Goal: Task Accomplishment & Management: Manage account settings

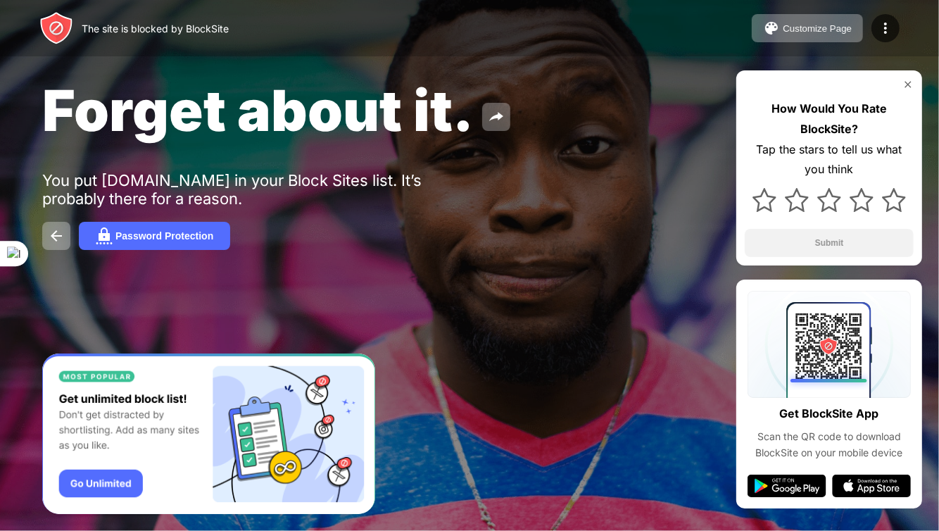
click at [15, 101] on div "Forget about it. You put [DOMAIN_NAME] in your Block Sites list. It’s probably …" at bounding box center [469, 163] width 939 height 326
drag, startPoint x: 256, startPoint y: 37, endPoint x: 192, endPoint y: 29, distance: 64.6
click at [192, 29] on div "The site is blocked by BlockSite Customize Page Edit Block List Redirect Custom…" at bounding box center [469, 28] width 939 height 56
drag, startPoint x: 239, startPoint y: 18, endPoint x: 96, endPoint y: 37, distance: 144.0
click at [96, 37] on div "The site is blocked by BlockSite Customize Page Edit Block List Redirect Custom…" at bounding box center [469, 28] width 939 height 56
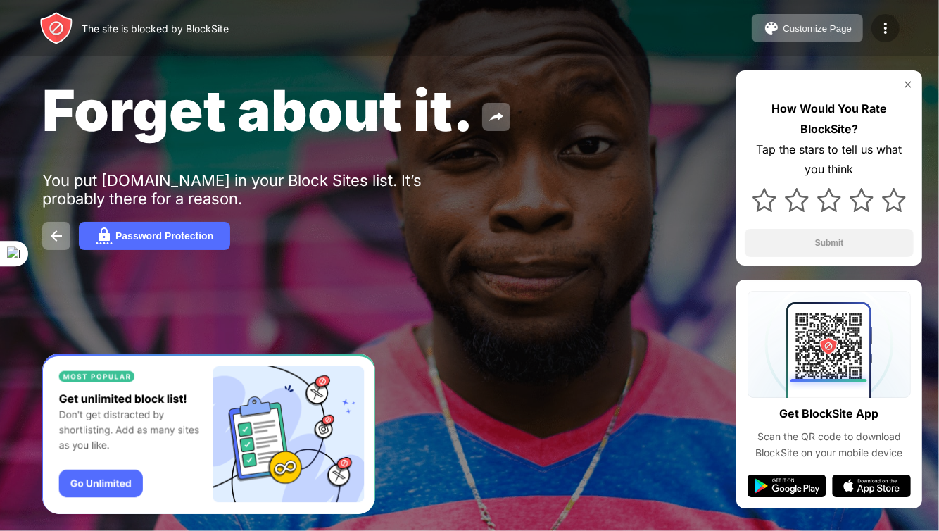
click at [884, 24] on img at bounding box center [885, 28] width 17 height 17
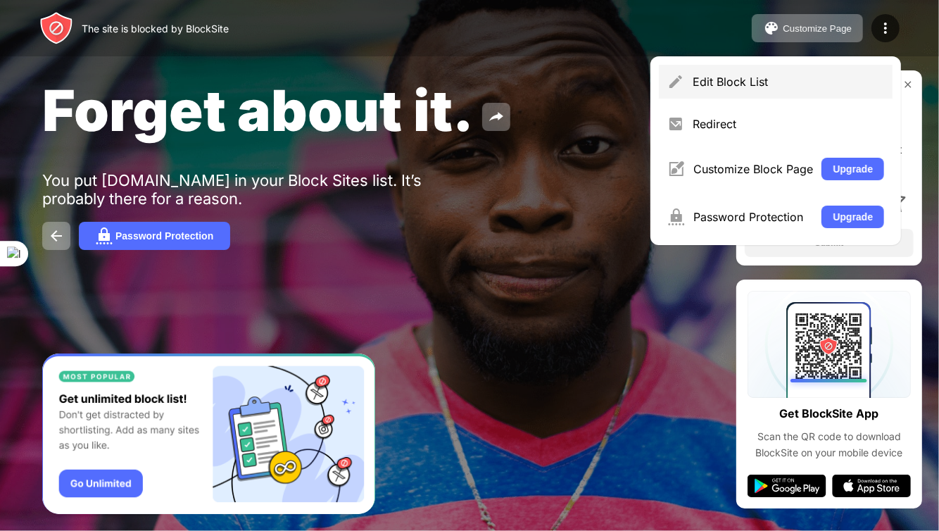
click at [718, 81] on div "Edit Block List" at bounding box center [787, 82] width 191 height 14
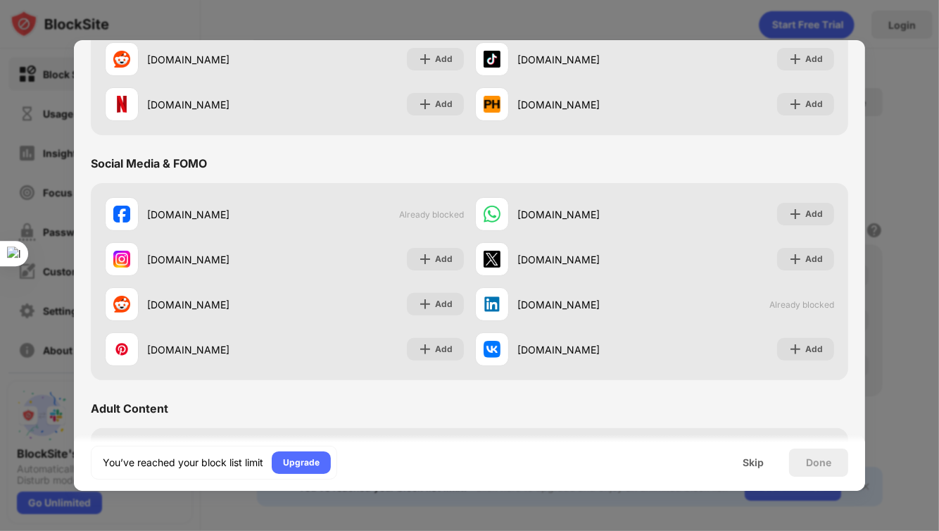
scroll to position [335, 0]
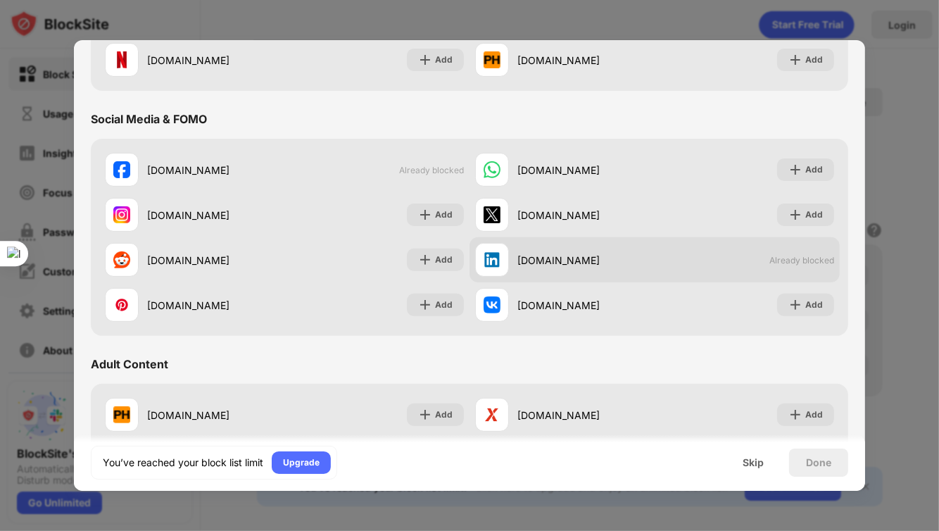
click at [574, 258] on div "[DOMAIN_NAME]" at bounding box center [585, 260] width 137 height 15
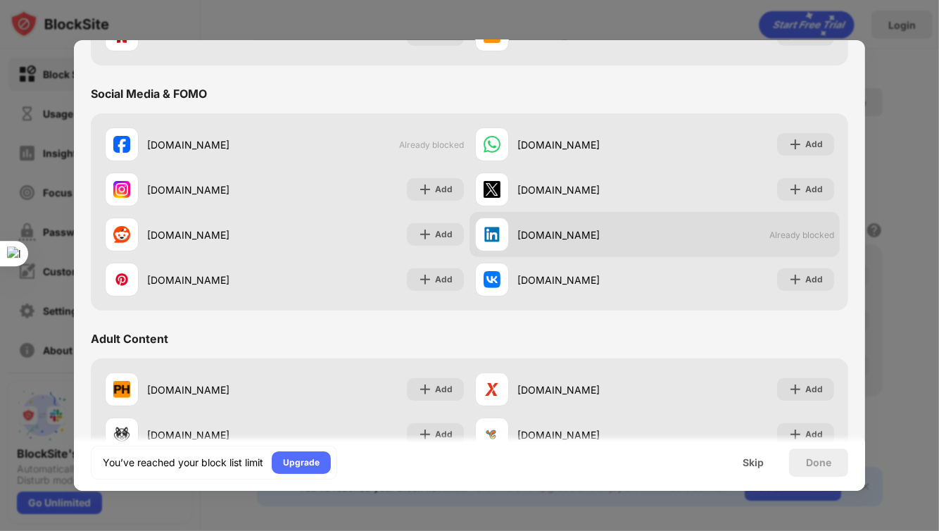
scroll to position [360, 0]
drag, startPoint x: 476, startPoint y: 229, endPoint x: 777, endPoint y: 224, distance: 300.5
click at [777, 224] on div "[DOMAIN_NAME] Already blocked" at bounding box center [654, 234] width 370 height 45
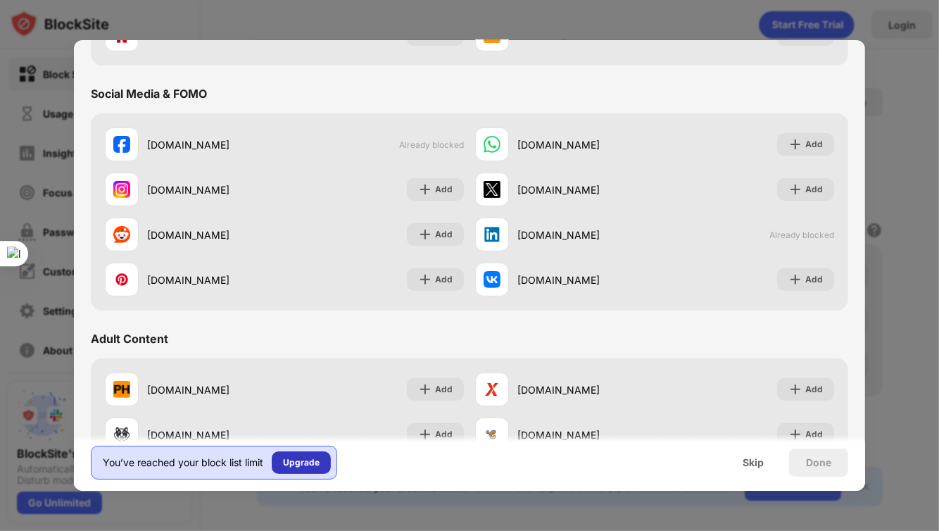
click at [303, 464] on div "Upgrade" at bounding box center [301, 462] width 37 height 14
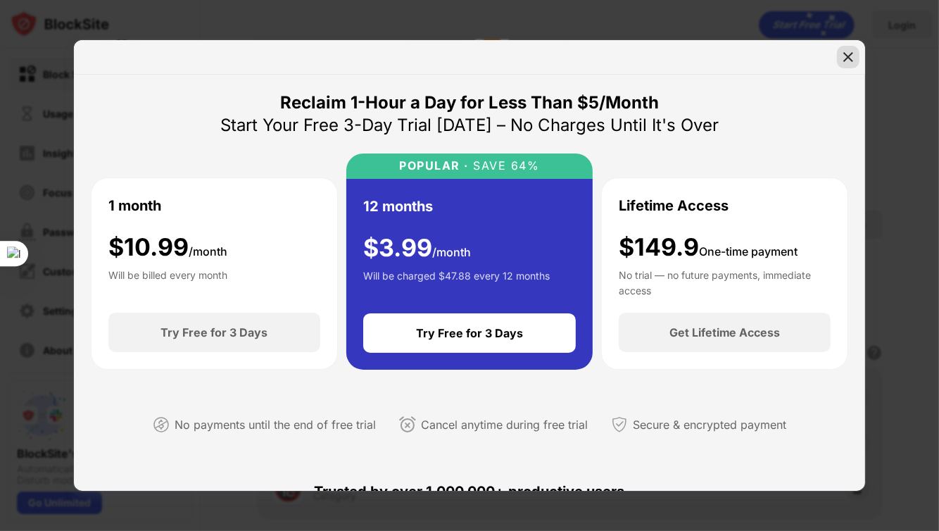
click at [846, 54] on img at bounding box center [848, 57] width 14 height 14
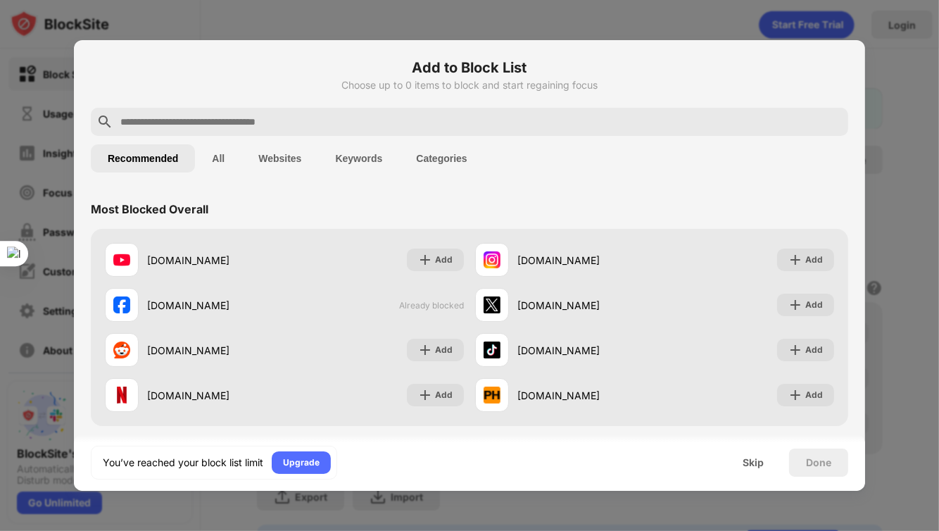
drag, startPoint x: 526, startPoint y: 62, endPoint x: 407, endPoint y: 62, distance: 118.9
click at [407, 62] on h6 "Add to Block List" at bounding box center [469, 67] width 757 height 21
click at [726, 96] on div "Add to Block List Choose up to 0 items to block and start regaining focus" at bounding box center [469, 82] width 757 height 51
click at [713, 94] on div "Add to Block List Choose up to 0 items to block and start regaining focus" at bounding box center [469, 82] width 757 height 51
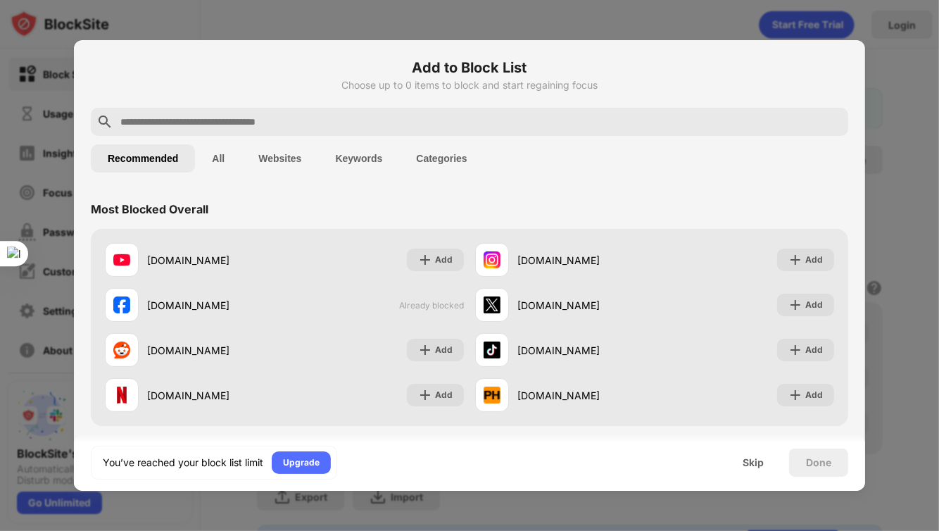
click at [516, 57] on h6 "Add to Block List" at bounding box center [469, 67] width 757 height 21
click at [509, 68] on h6 "Add to Block List" at bounding box center [469, 67] width 757 height 21
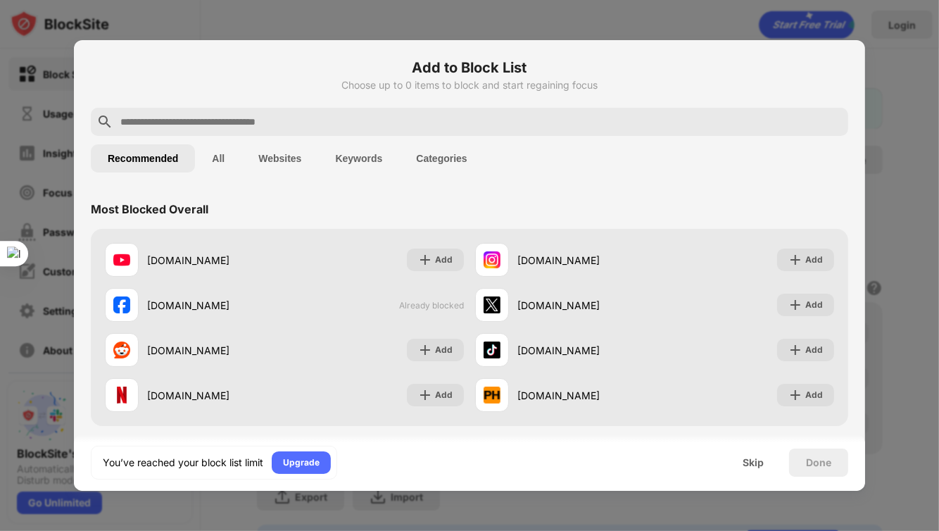
click at [509, 68] on h6 "Add to Block List" at bounding box center [469, 67] width 757 height 21
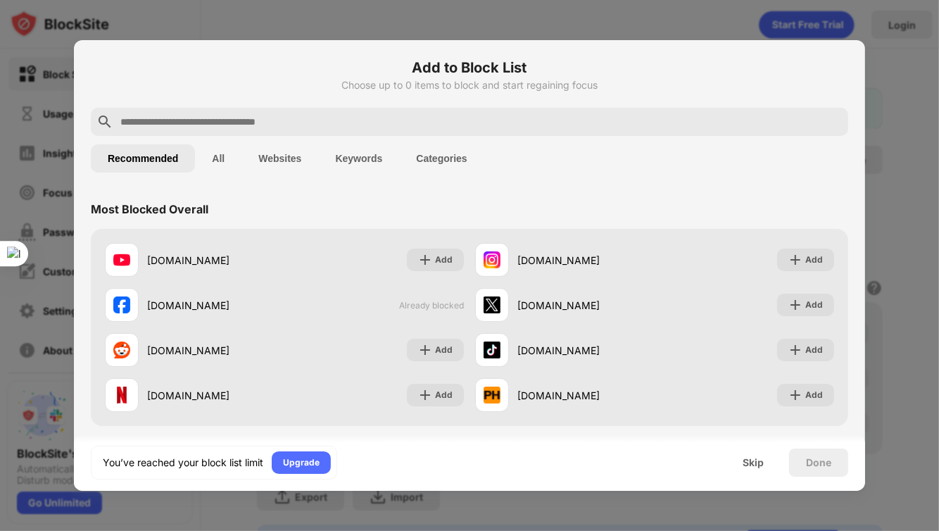
click at [509, 68] on h6 "Add to Block List" at bounding box center [469, 67] width 757 height 21
click at [878, 129] on div at bounding box center [469, 265] width 939 height 531
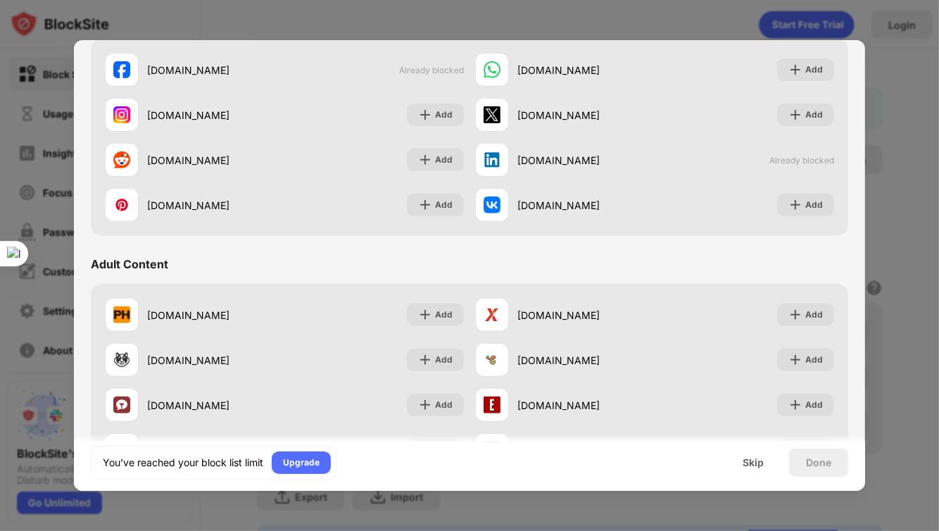
scroll to position [436, 0]
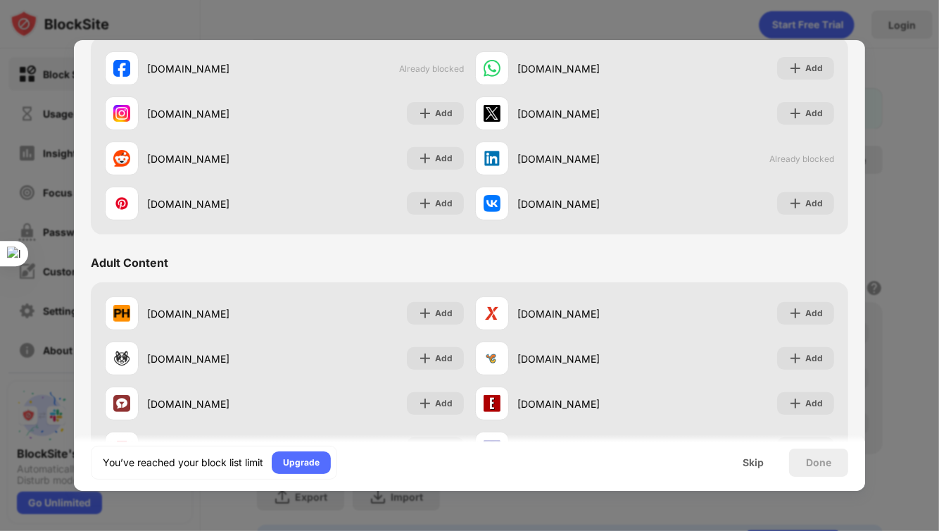
click at [636, 18] on div at bounding box center [469, 265] width 939 height 531
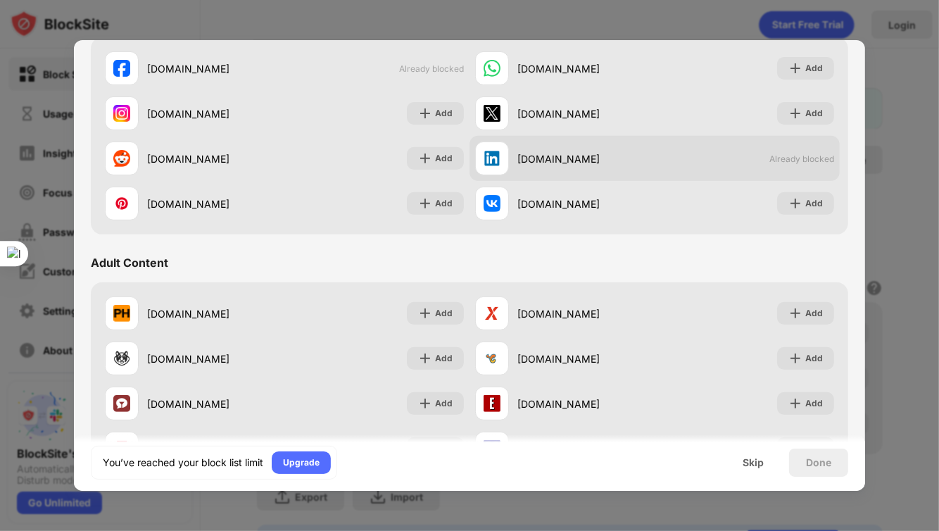
click at [490, 160] on img at bounding box center [491, 158] width 17 height 17
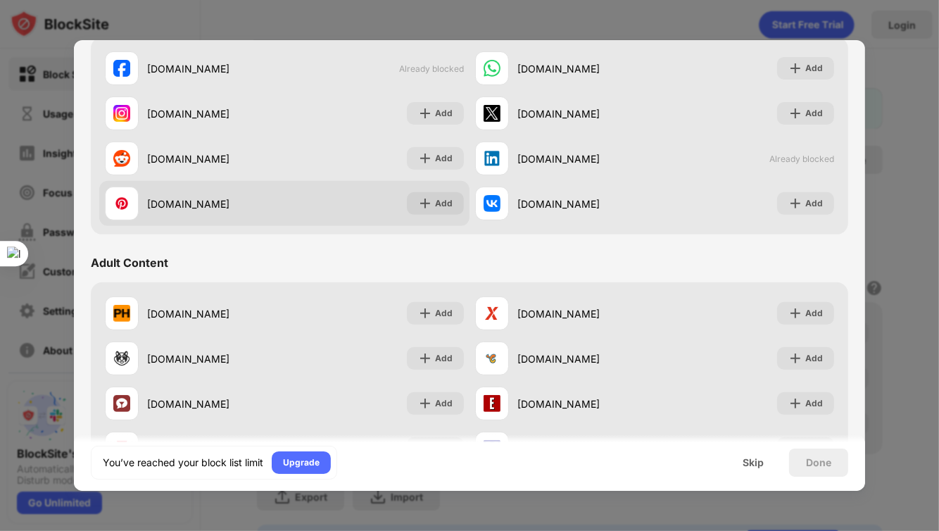
drag, startPoint x: 490, startPoint y: 160, endPoint x: 338, endPoint y: 203, distance: 158.4
click at [338, 203] on div "[DOMAIN_NAME] Add" at bounding box center [284, 203] width 370 height 45
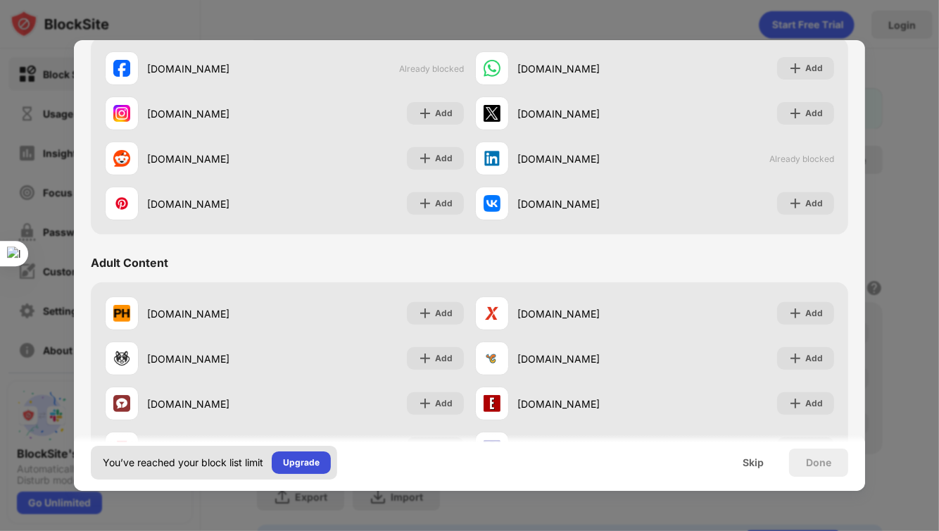
click at [301, 459] on div "Upgrade" at bounding box center [301, 462] width 37 height 14
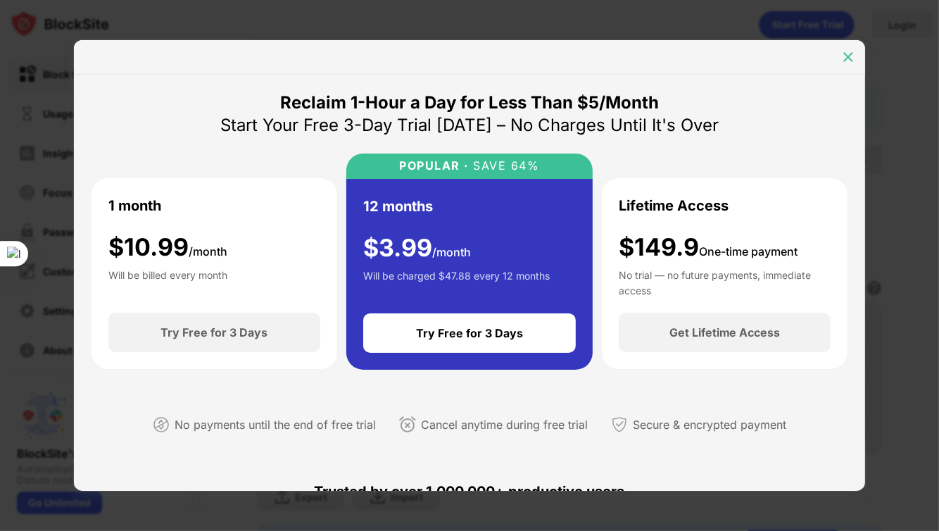
click at [851, 51] on img at bounding box center [848, 57] width 14 height 14
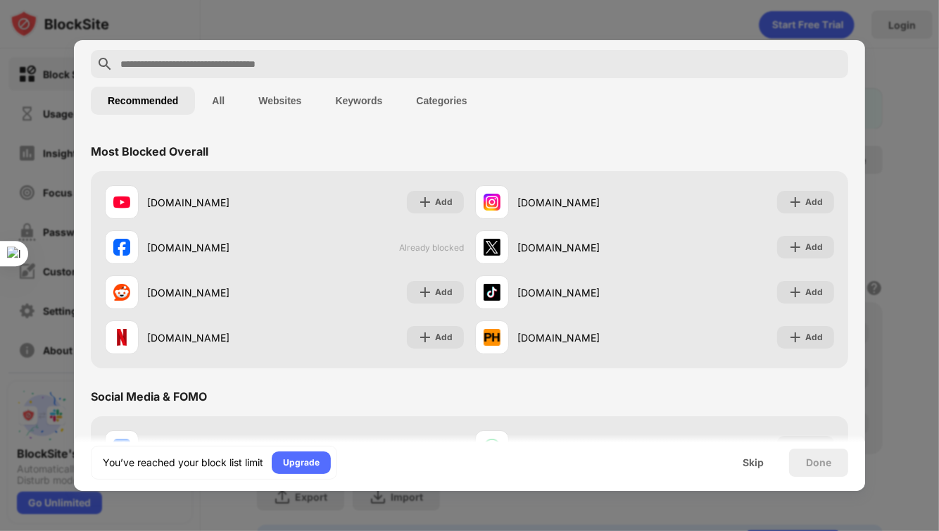
scroll to position [59, 0]
click at [276, 101] on button "Websites" at bounding box center [279, 99] width 77 height 28
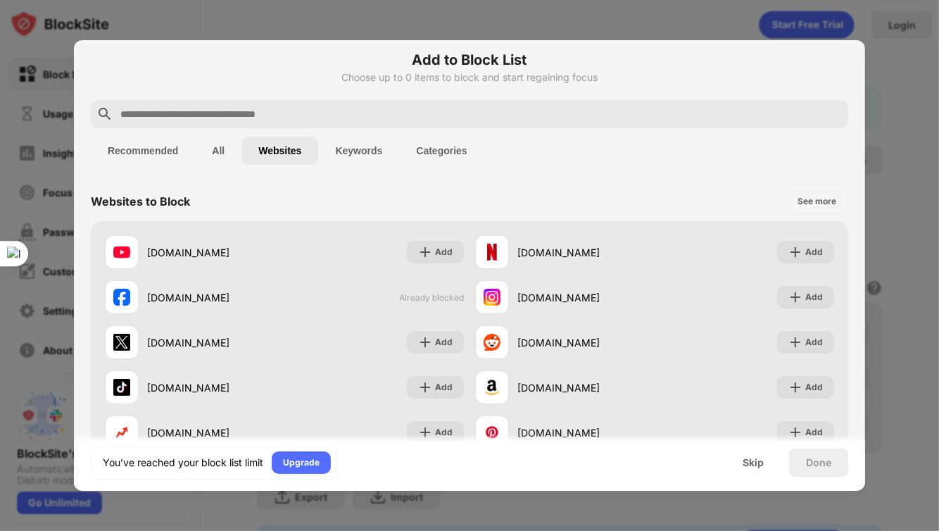
scroll to position [0, 0]
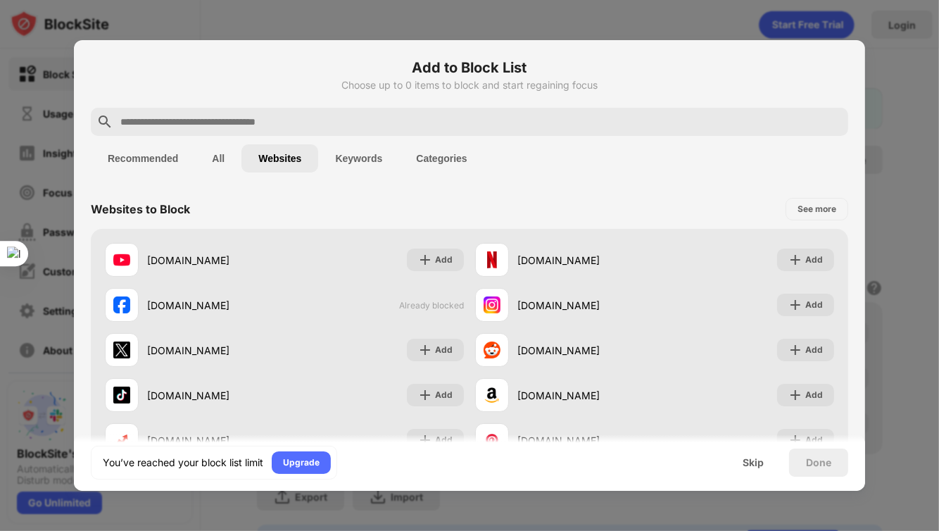
click at [368, 163] on button "Keywords" at bounding box center [358, 158] width 81 height 28
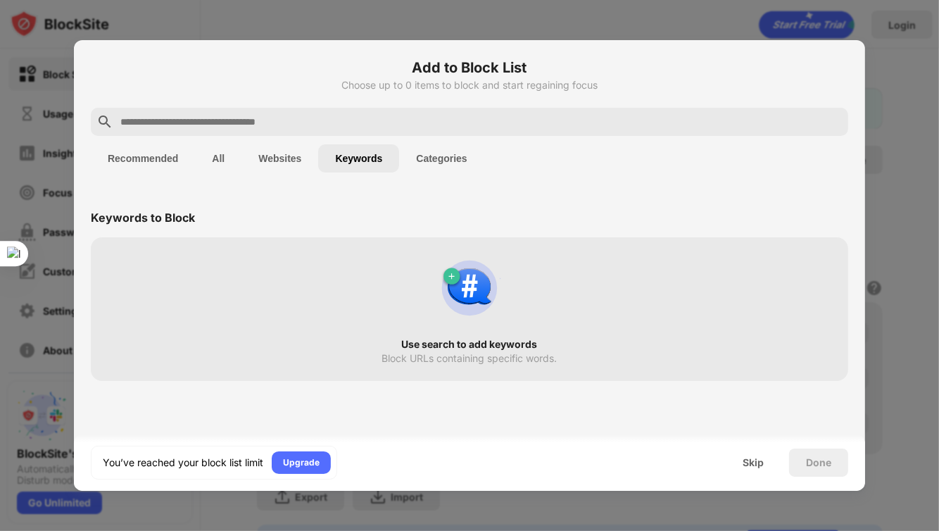
click at [452, 156] on button "Categories" at bounding box center [441, 158] width 84 height 28
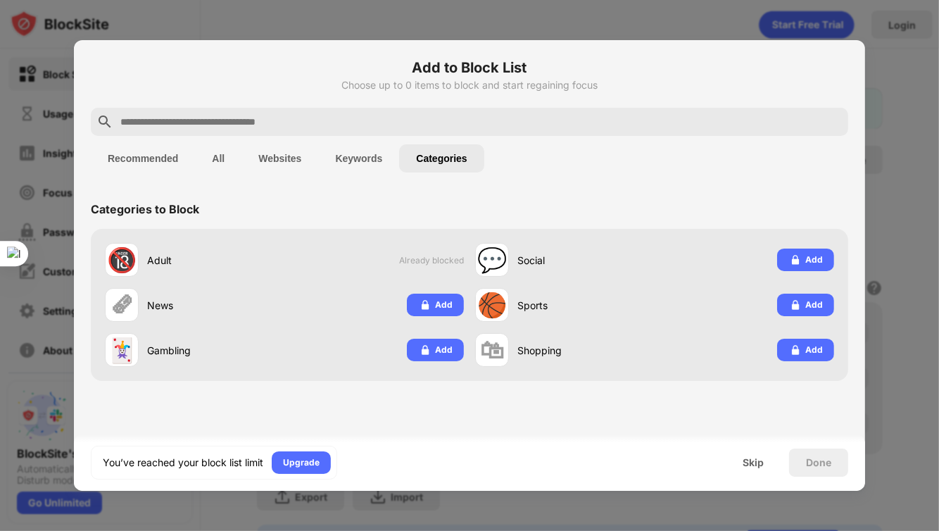
click at [152, 158] on button "Recommended" at bounding box center [143, 158] width 104 height 28
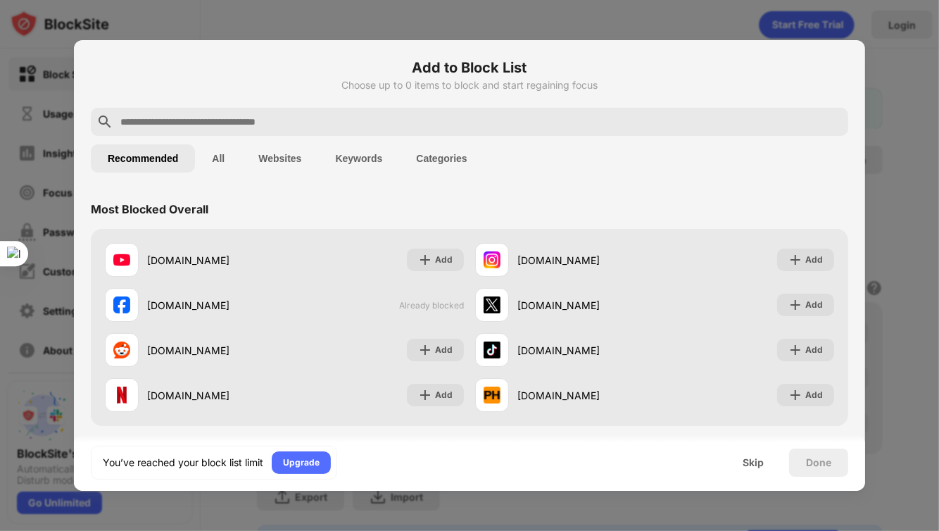
click at [229, 162] on button "All" at bounding box center [218, 158] width 46 height 28
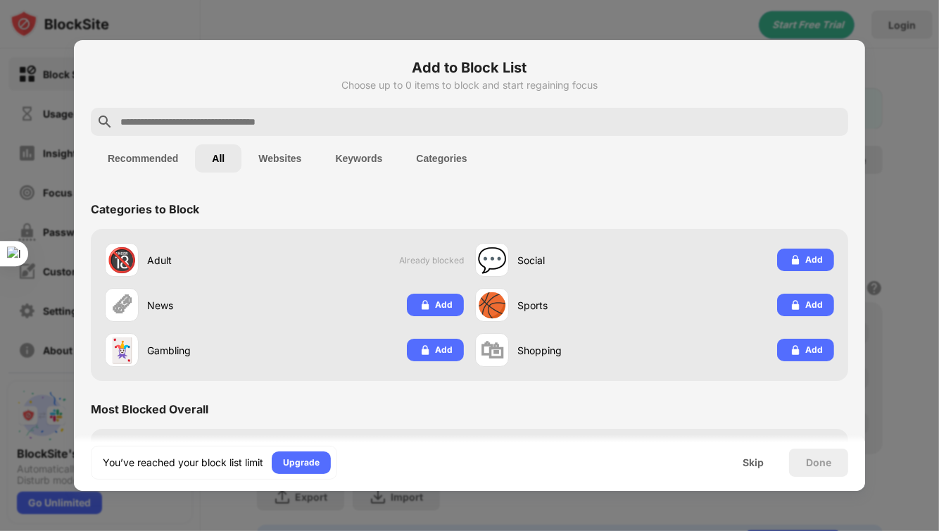
click at [285, 156] on button "Websites" at bounding box center [279, 158] width 77 height 28
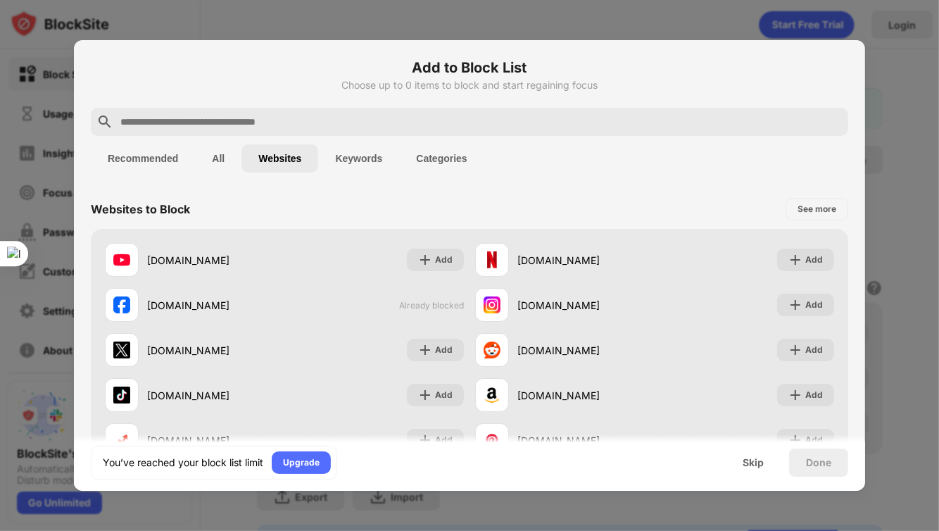
click at [198, 115] on input "text" at bounding box center [480, 121] width 723 height 17
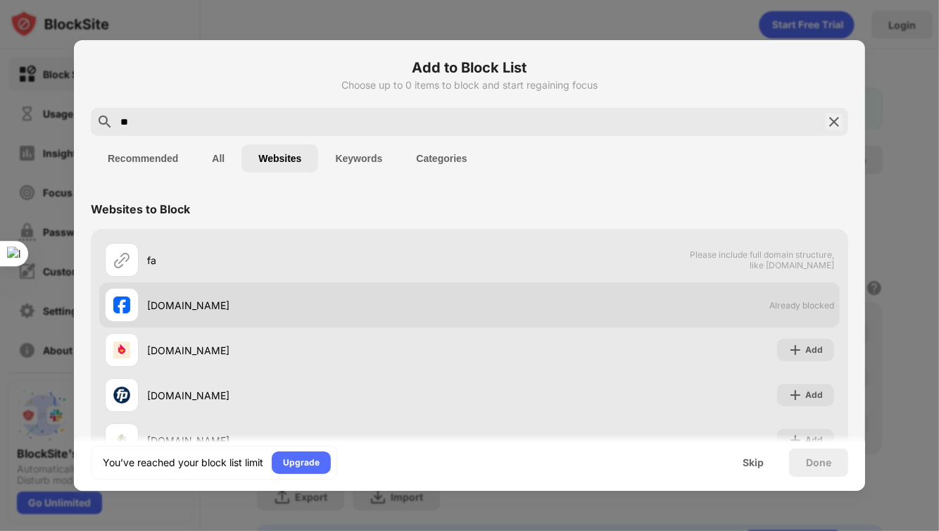
click at [165, 293] on div "[DOMAIN_NAME]" at bounding box center [287, 305] width 364 height 34
click at [166, 310] on div "[DOMAIN_NAME]" at bounding box center [308, 305] width 322 height 15
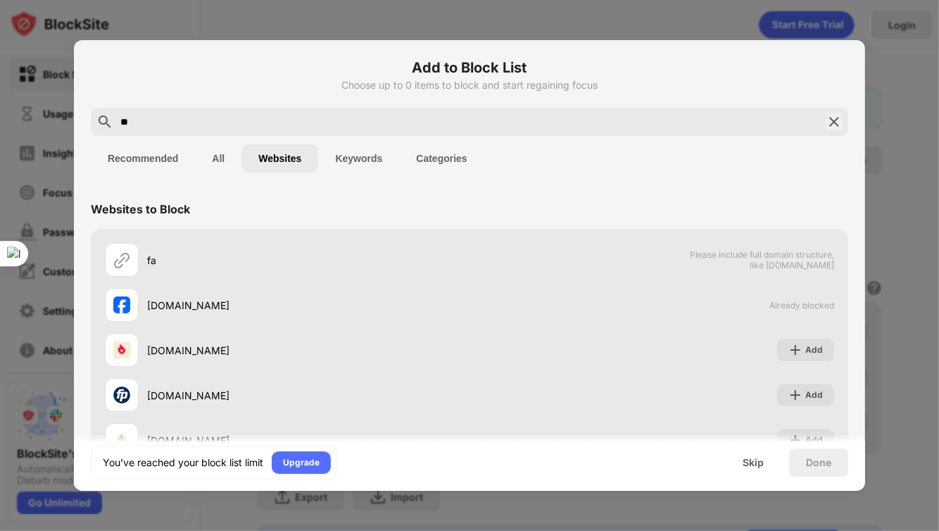
click at [149, 121] on input "**" at bounding box center [469, 121] width 701 height 17
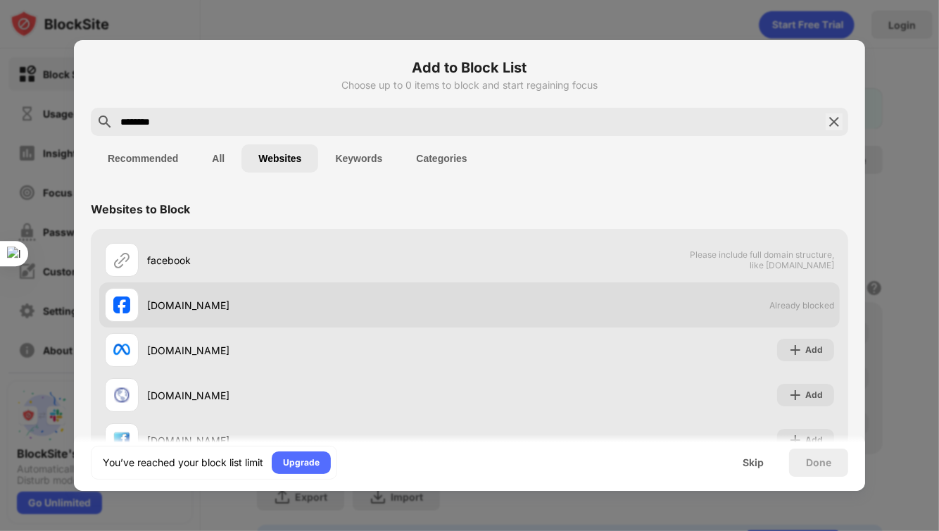
type input "********"
click at [184, 300] on div "[DOMAIN_NAME]" at bounding box center [308, 305] width 322 height 15
click at [730, 293] on div "[DOMAIN_NAME] Already blocked" at bounding box center [469, 304] width 740 height 45
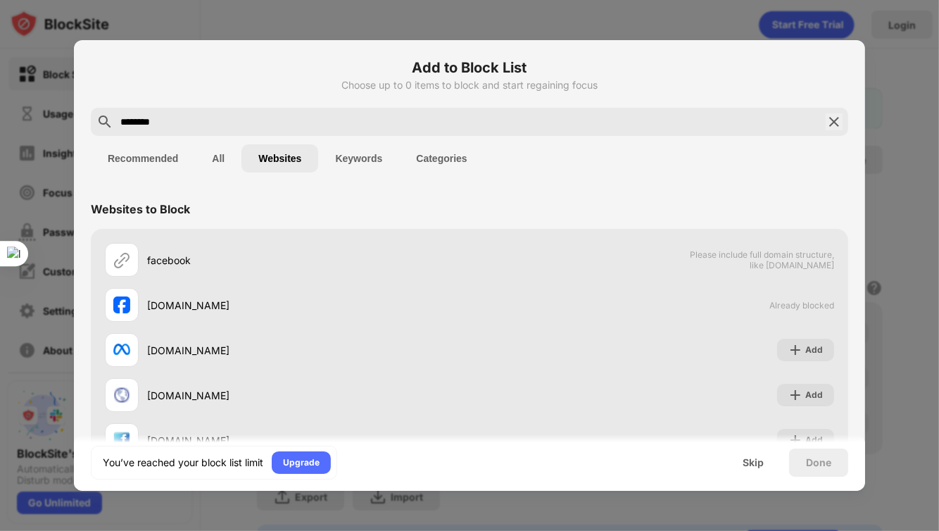
drag, startPoint x: 118, startPoint y: 310, endPoint x: 649, endPoint y: 184, distance: 546.1
click at [649, 184] on div "Add to Block List Choose up to 0 items to block and start regaining focus *****…" at bounding box center [469, 313] width 791 height 546
click at [827, 122] on img at bounding box center [833, 121] width 17 height 17
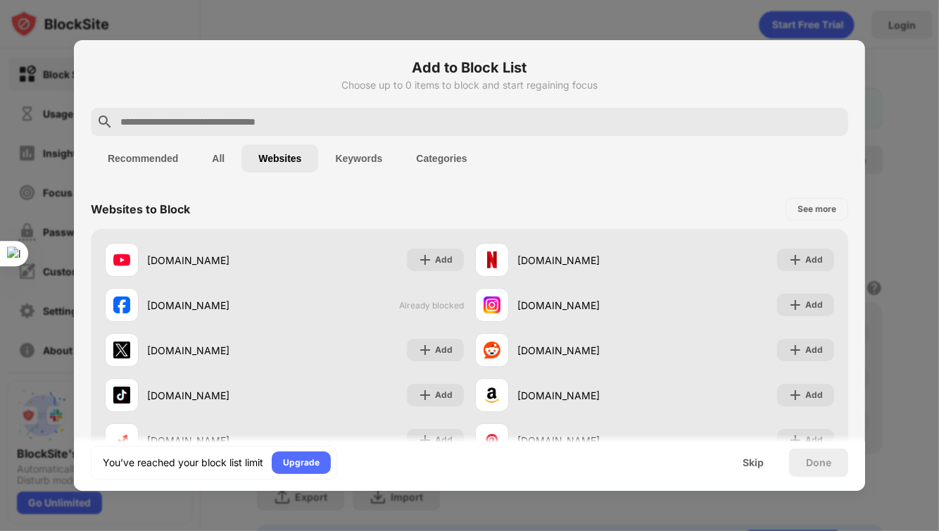
click at [217, 158] on button "All" at bounding box center [218, 158] width 46 height 28
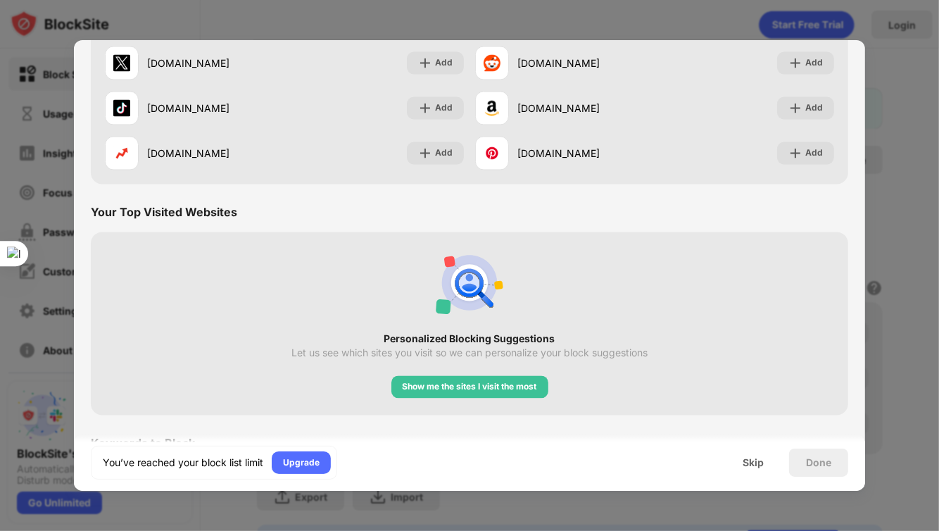
scroll to position [2378, 0]
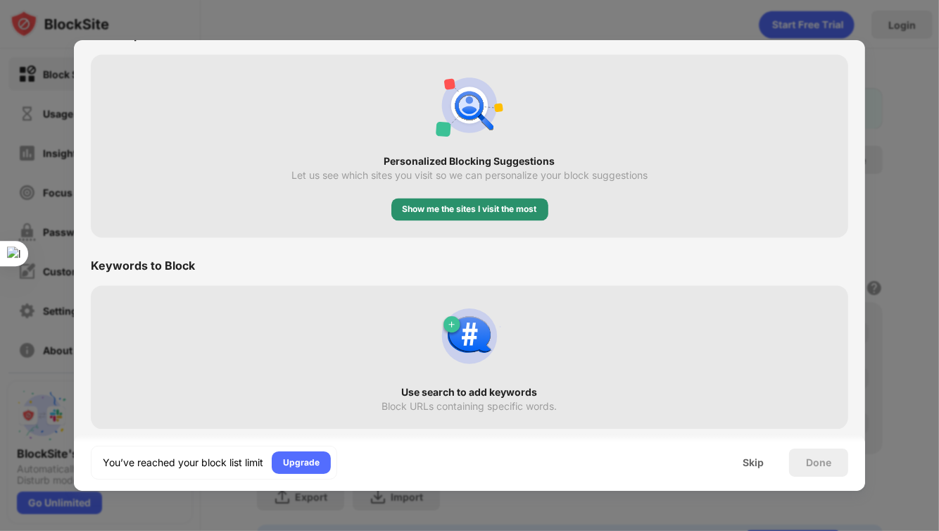
click at [500, 213] on div "Show me the sites I visit the most" at bounding box center [469, 209] width 134 height 14
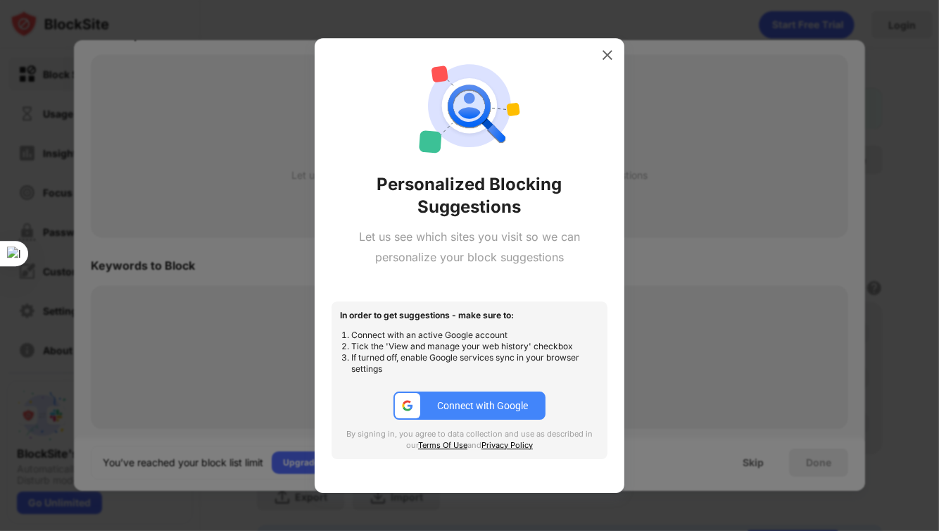
click at [479, 402] on div "Connect with Google" at bounding box center [482, 405] width 91 height 11
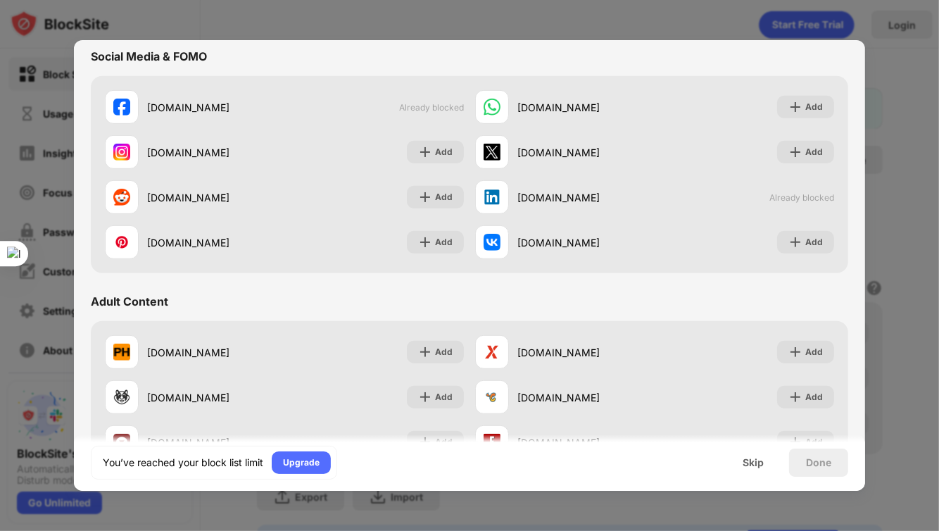
scroll to position [563, 0]
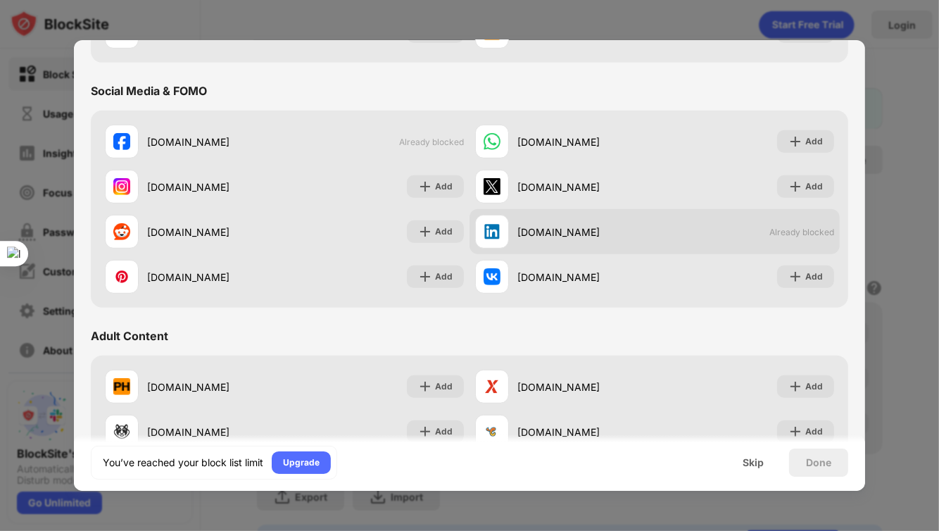
click at [588, 240] on div "[DOMAIN_NAME]" at bounding box center [564, 232] width 179 height 34
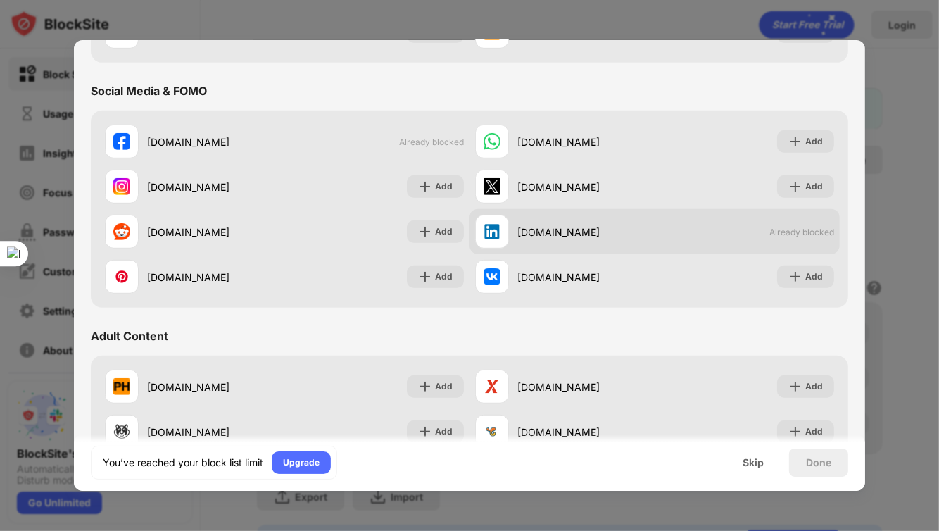
click at [588, 240] on div "[DOMAIN_NAME]" at bounding box center [564, 232] width 179 height 34
click at [517, 236] on div "[DOMAIN_NAME]" at bounding box center [585, 231] width 137 height 15
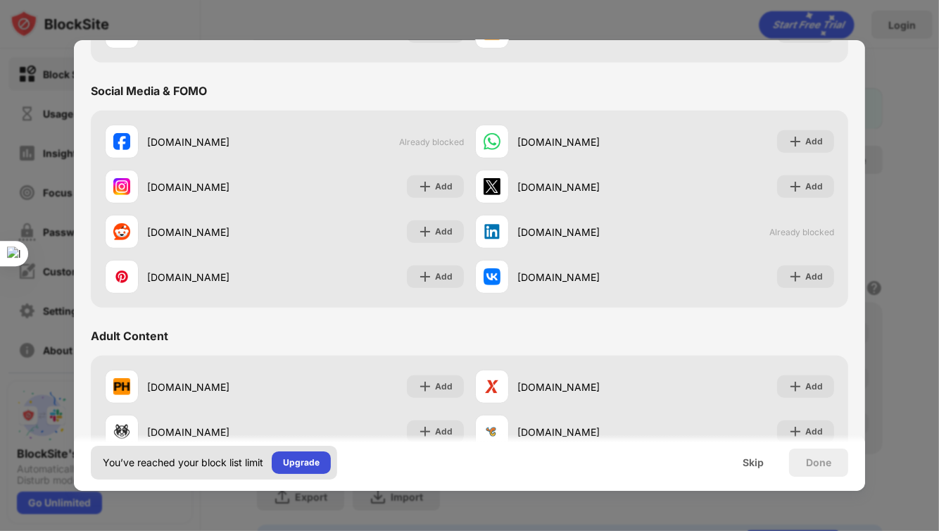
click at [293, 459] on div "Upgrade" at bounding box center [301, 462] width 37 height 14
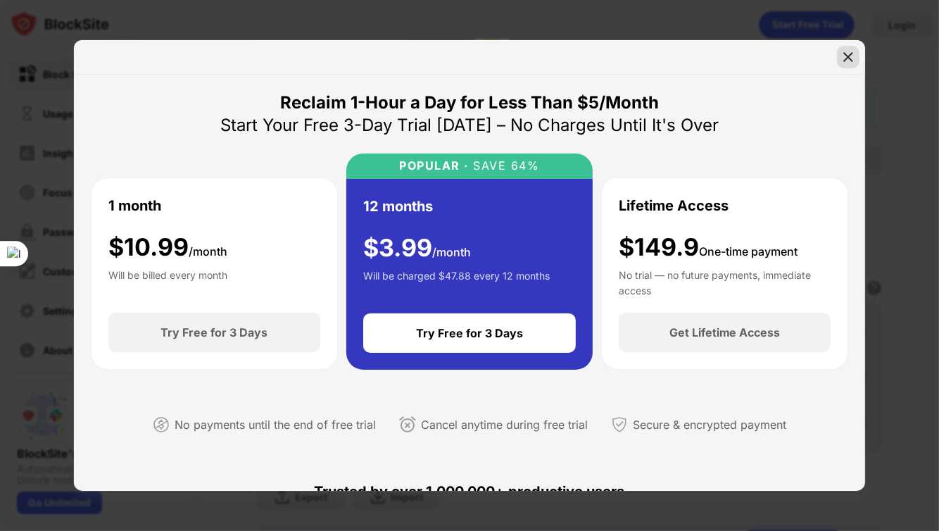
click at [850, 63] on img at bounding box center [848, 57] width 14 height 14
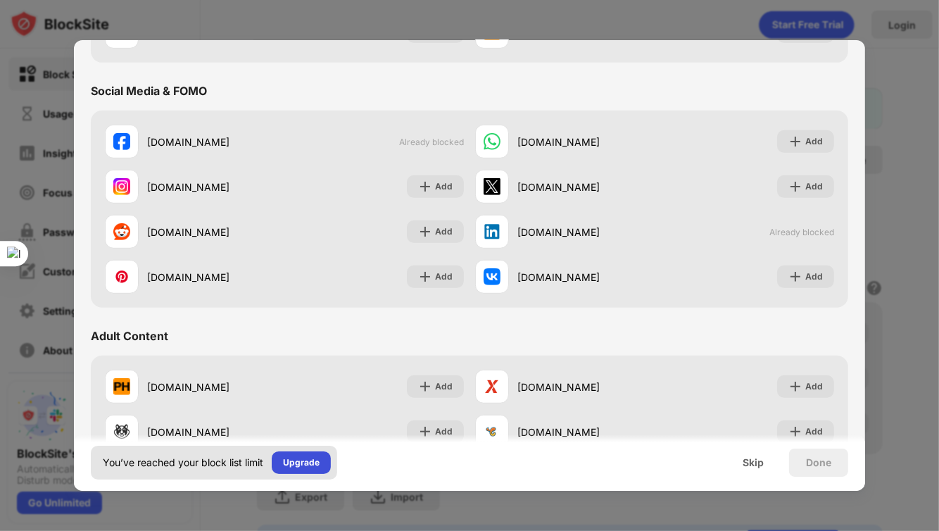
click at [304, 467] on div "Upgrade" at bounding box center [301, 462] width 37 height 14
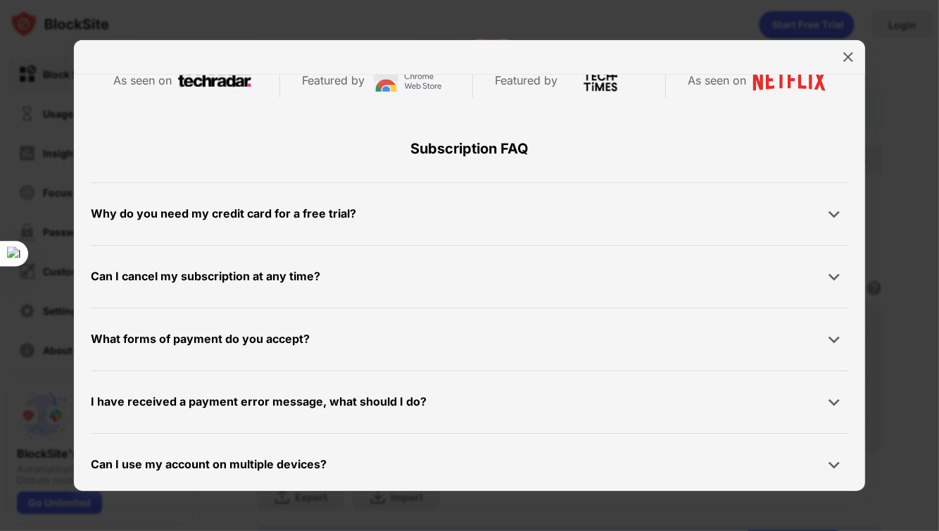
scroll to position [669, 0]
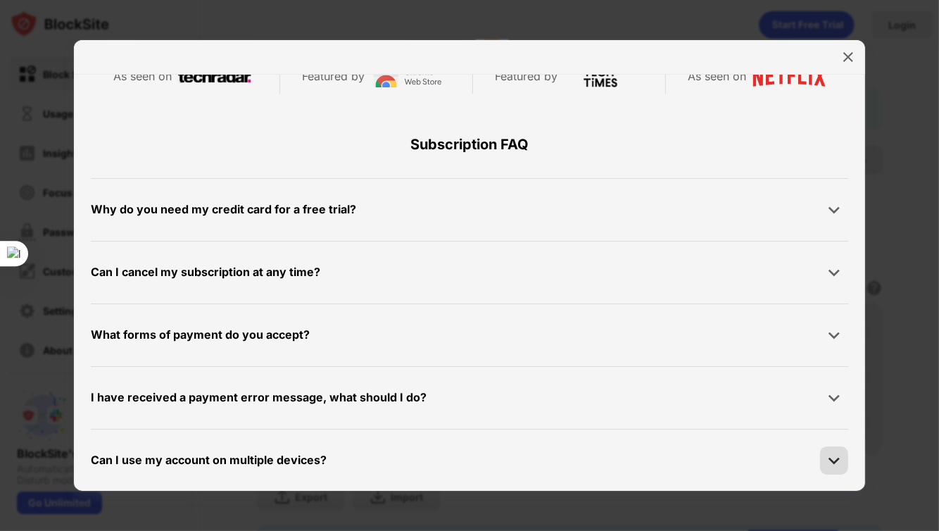
click at [827, 462] on img at bounding box center [834, 460] width 14 height 14
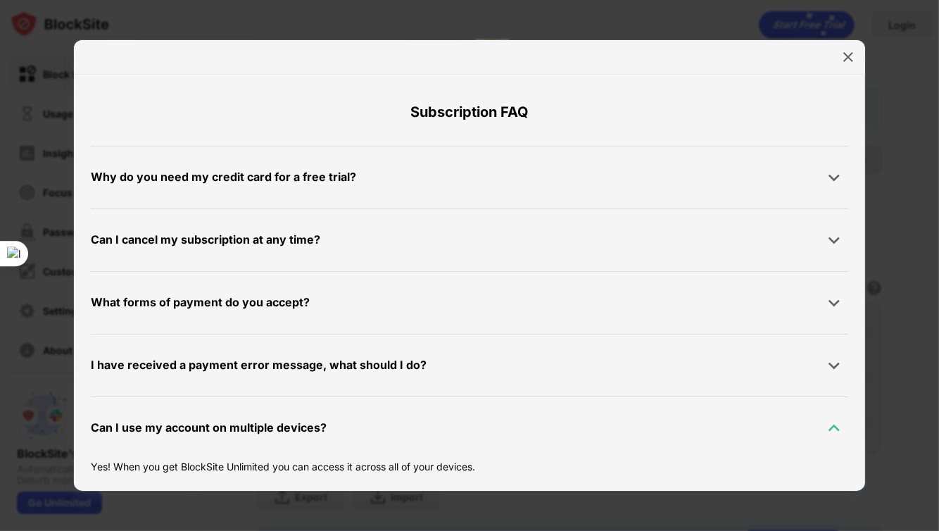
click at [827, 427] on img at bounding box center [834, 428] width 14 height 14
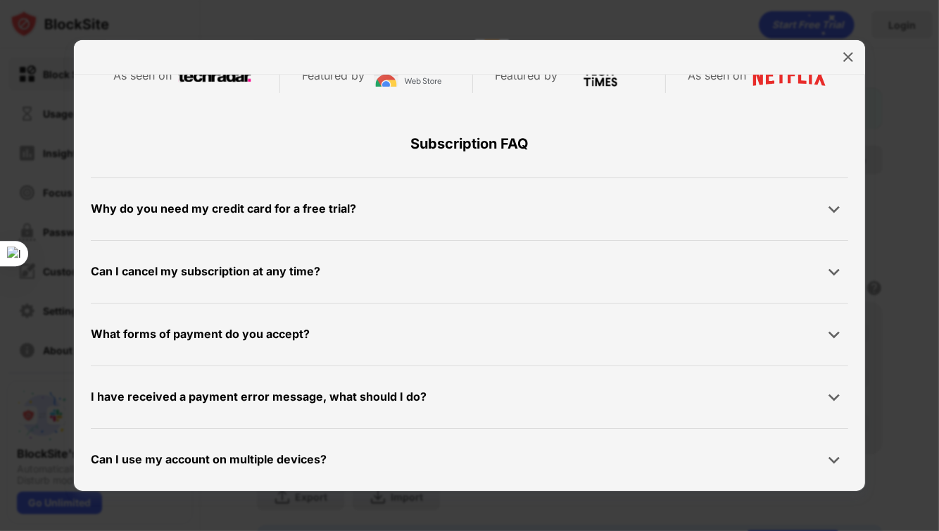
scroll to position [669, 0]
click at [233, 272] on div "Can I cancel my subscription at any time?" at bounding box center [205, 272] width 229 height 20
click at [827, 274] on img at bounding box center [834, 272] width 14 height 14
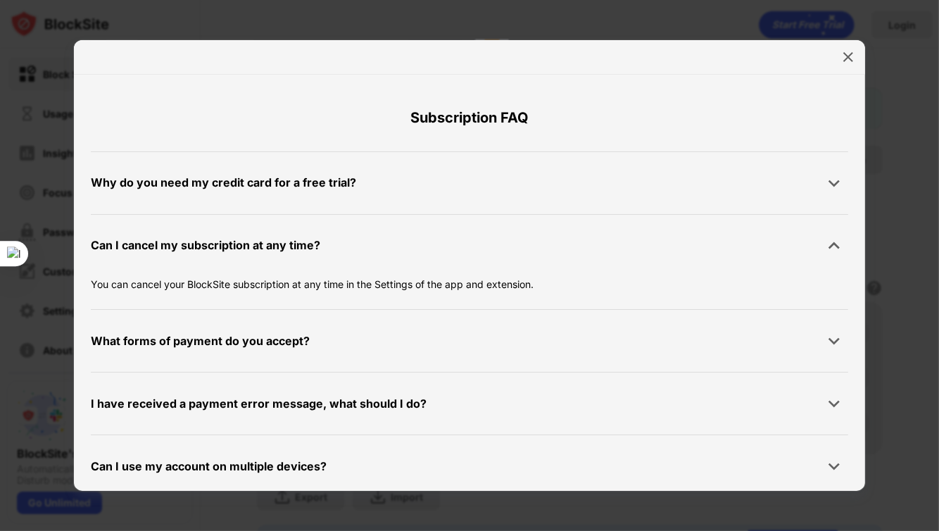
scroll to position [702, 0]
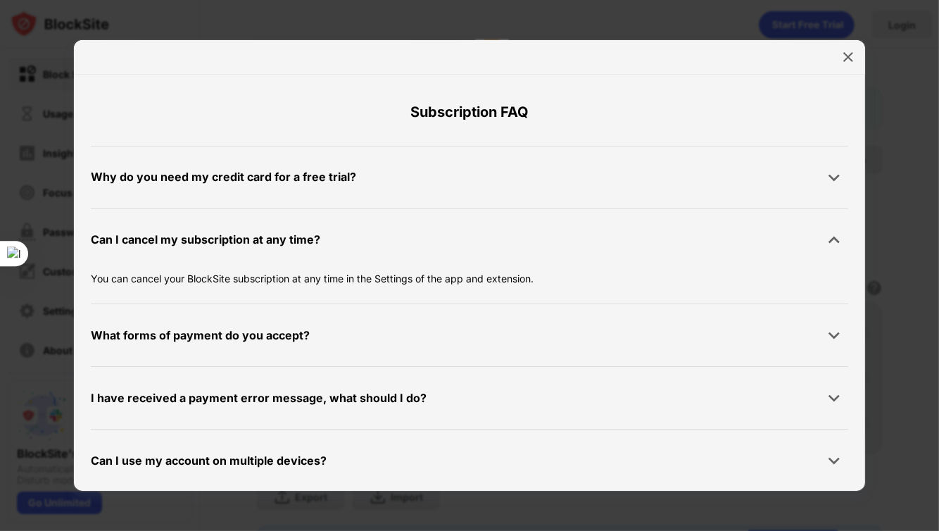
click at [442, 282] on p "You can cancel your BlockSite subscription at any time in the Settings of the a…" at bounding box center [469, 278] width 757 height 15
click at [280, 331] on div "What forms of payment do you accept?" at bounding box center [200, 335] width 219 height 20
click at [828, 342] on div at bounding box center [834, 335] width 28 height 28
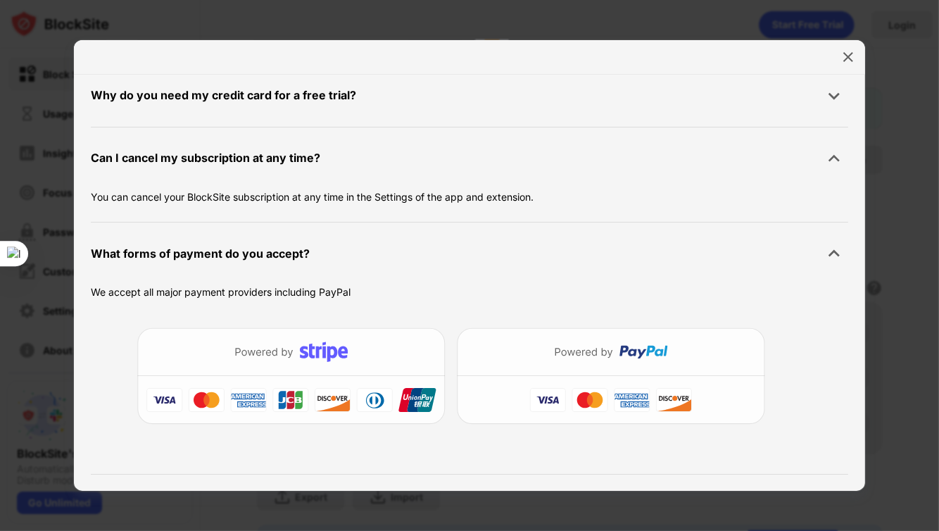
scroll to position [814, 0]
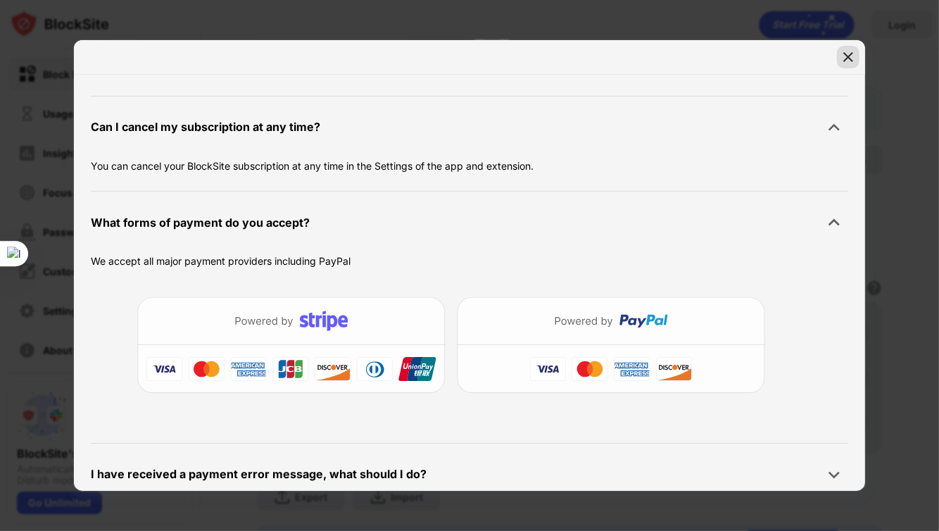
click at [845, 60] on img at bounding box center [848, 57] width 14 height 14
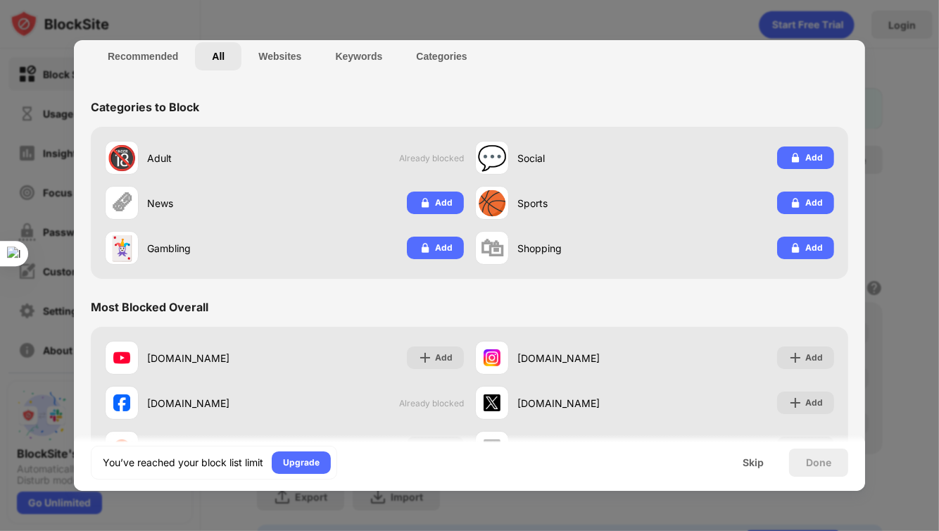
scroll to position [0, 0]
